Goal: Find specific page/section: Find specific page/section

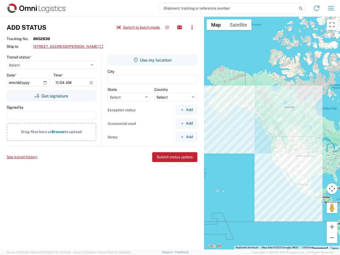
click at [228, 8] on input "search" at bounding box center [228, 8] width 138 height 10
click at [301, 9] on icon at bounding box center [300, 8] width 7 height 7
click at [317, 8] on icon at bounding box center [316, 8] width 9 height 9
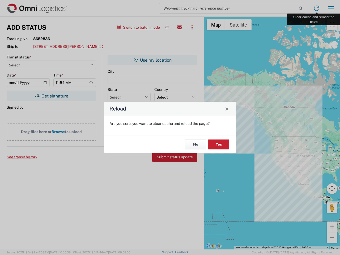
click at [331, 8] on div "Reload Are you sure, you want to clear cache and reload the page? No Yes" at bounding box center [170, 127] width 340 height 255
click at [138, 27] on div "Reload Are you sure, you want to clear cache and reload the page? No Yes" at bounding box center [170, 127] width 340 height 255
click at [167, 27] on div "Reload Are you sure, you want to clear cache and reload the page? No Yes" at bounding box center [170, 127] width 340 height 255
click at [180, 27] on div "Reload Are you sure, you want to clear cache and reload the page? No Yes" at bounding box center [170, 127] width 340 height 255
click at [192, 27] on div "Reload Are you sure, you want to clear cache and reload the page? No Yes" at bounding box center [170, 127] width 340 height 255
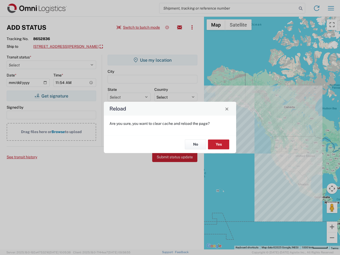
click at [75, 47] on div "Reload Are you sure, you want to clear cache and reload the page? No Yes" at bounding box center [170, 127] width 340 height 255
click at [51, 96] on div "Reload Are you sure, you want to clear cache and reload the page? No Yes" at bounding box center [170, 127] width 340 height 255
